Goal: Information Seeking & Learning: Check status

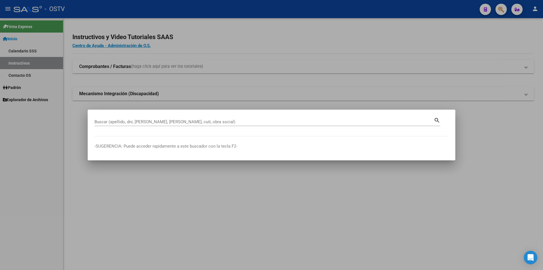
click at [162, 125] on div "Buscar (apellido, dni, [PERSON_NAME], [PERSON_NAME], cuit, obra social)" at bounding box center [263, 121] width 339 height 8
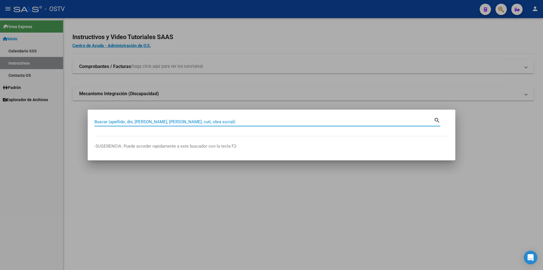
click at [161, 122] on input "Buscar (apellido, dni, [PERSON_NAME], [PERSON_NAME], cuit, obra social)" at bounding box center [263, 121] width 339 height 5
paste input "27395483175"
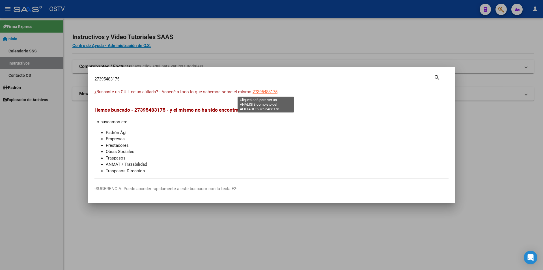
click at [268, 90] on span "27395483175" at bounding box center [265, 91] width 25 height 5
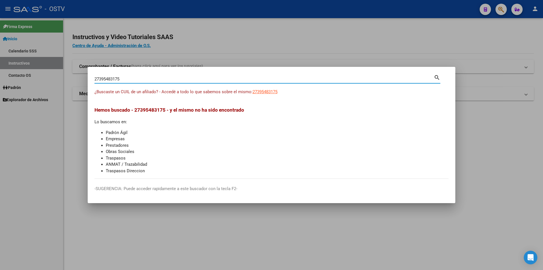
drag, startPoint x: 124, startPoint y: 78, endPoint x: 68, endPoint y: 78, distance: 56.9
click at [68, 78] on div "27395483175 Buscar (apellido, dni, cuil, nro traspaso, cuit, obra social) searc…" at bounding box center [271, 135] width 543 height 270
paste input "23573366"
type input "27323573366"
click at [261, 93] on span "27323573366" at bounding box center [265, 91] width 25 height 5
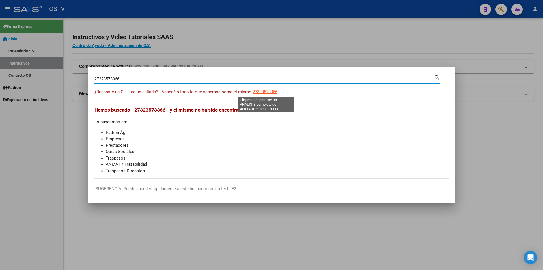
type textarea "27323573366"
drag, startPoint x: 124, startPoint y: 76, endPoint x: 40, endPoint y: 89, distance: 84.9
click at [40, 89] on div "27323573366 Buscar (apellido, dni, cuil, nro traspaso, cuit, obra social) searc…" at bounding box center [271, 135] width 543 height 270
paste input "0359902760"
type input "20359902760"
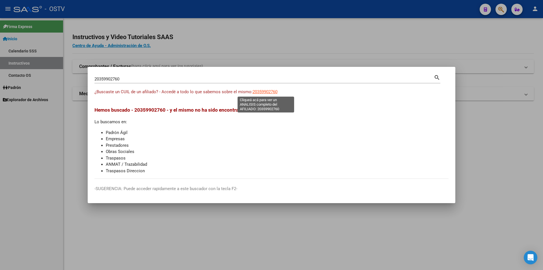
click at [269, 91] on span "20359902760" at bounding box center [265, 91] width 25 height 5
type textarea "20359902760"
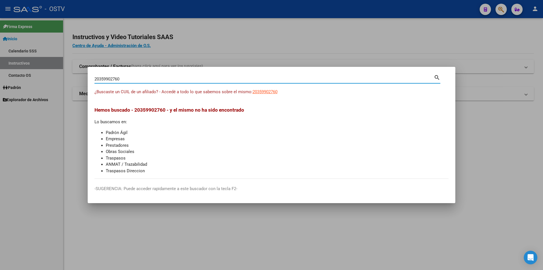
drag, startPoint x: 124, startPoint y: 80, endPoint x: 25, endPoint y: 86, distance: 99.8
click at [25, 86] on div "20359902760 Buscar (apellido, dni, cuil, nro traspaso, cuit, obra social) searc…" at bounding box center [271, 135] width 543 height 270
paste input "472756339"
type input "20472756339"
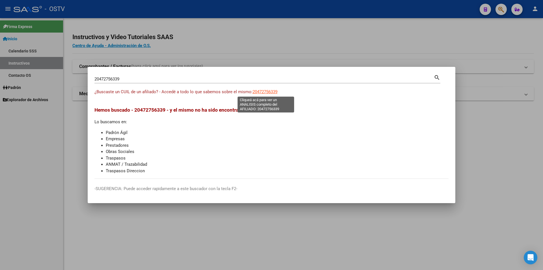
click at [263, 92] on span "20472756339" at bounding box center [265, 91] width 25 height 5
type textarea "20472756339"
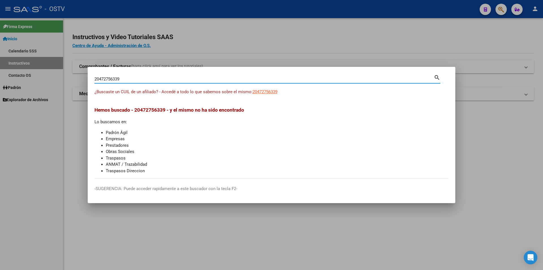
drag, startPoint x: 138, startPoint y: 78, endPoint x: -32, endPoint y: 120, distance: 175.1
click at [0, 120] on html "menu - OSTV person Firma Express Inicio Calendario SSS Instructivos Contacto OS…" at bounding box center [271, 135] width 543 height 270
paste input "331350215"
type input "20331350215"
click at [272, 91] on span "20331350215" at bounding box center [265, 91] width 25 height 5
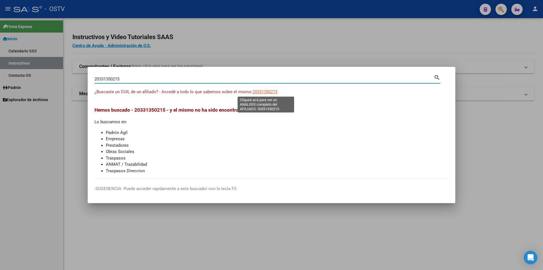
type textarea "20331350215"
drag, startPoint x: 141, startPoint y: 79, endPoint x: -89, endPoint y: 133, distance: 236.6
click at [0, 133] on html "menu - OSTV person Firma Express Inicio Calendario SSS Instructivos Contacto OS…" at bounding box center [271, 135] width 543 height 270
paste input "3384255809"
type input "23384255809"
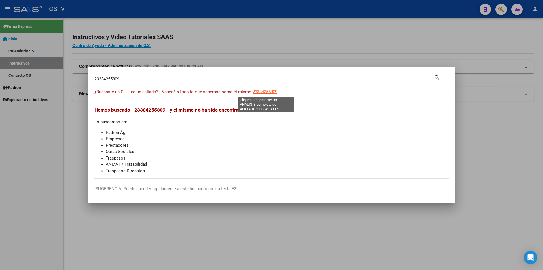
click at [259, 93] on span "23384255809" at bounding box center [265, 91] width 25 height 5
type textarea "23384255809"
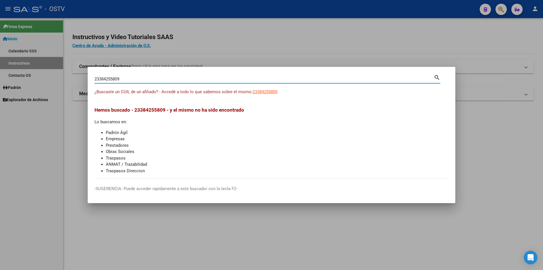
drag, startPoint x: 129, startPoint y: 79, endPoint x: -1, endPoint y: 100, distance: 131.4
click at [0, 100] on html "menu - OSTV person Firma Express Inicio Calendario SSS Instructivos Contacto OS…" at bounding box center [271, 135] width 543 height 270
paste input "7407694568"
type input "27407694568"
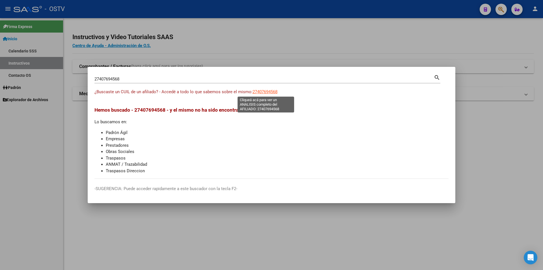
click at [269, 91] on span "27407694568" at bounding box center [265, 91] width 25 height 5
type textarea "27407694568"
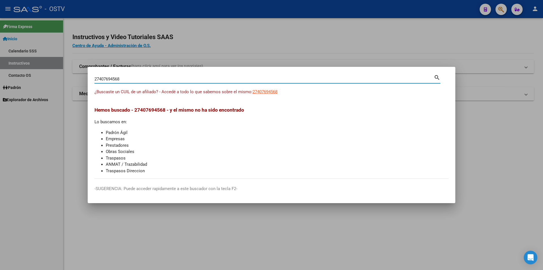
drag, startPoint x: 129, startPoint y: 82, endPoint x: 18, endPoint y: 107, distance: 113.6
click at [18, 106] on div "27407694568 Buscar (apellido, dni, cuil, nro traspaso, cuit, obra social) searc…" at bounding box center [271, 135] width 543 height 270
paste input "371626226"
type input "27371626226"
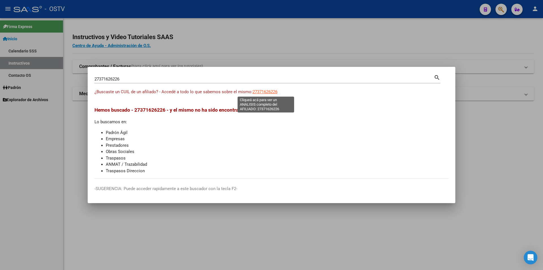
click at [260, 91] on span "27371626226" at bounding box center [265, 91] width 25 height 5
type textarea "27371626226"
click at [113, 77] on input "27371626226" at bounding box center [263, 78] width 339 height 5
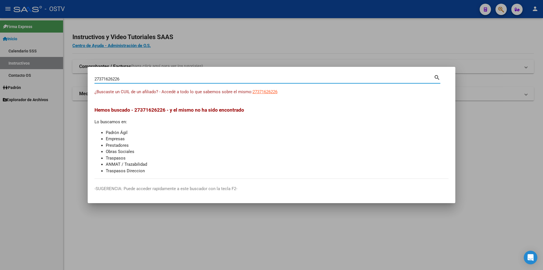
click at [109, 78] on input "27371626226" at bounding box center [263, 78] width 339 height 5
click at [107, 78] on input "27371626226" at bounding box center [263, 78] width 339 height 5
paste input "0307235030"
type input "20307235030"
click at [271, 92] on span "20307235030" at bounding box center [265, 91] width 25 height 5
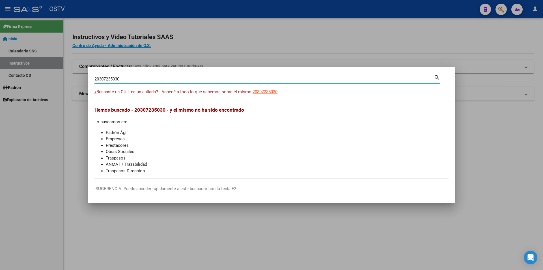
type textarea "20307235030"
